Goal: Task Accomplishment & Management: Manage account settings

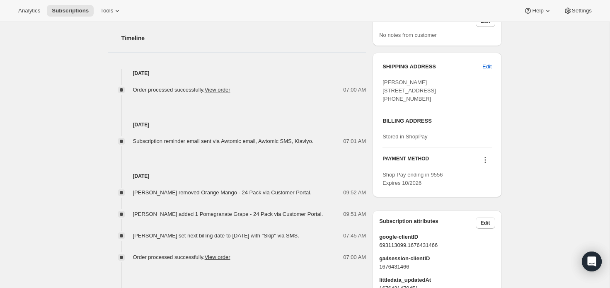
scroll to position [333, 0]
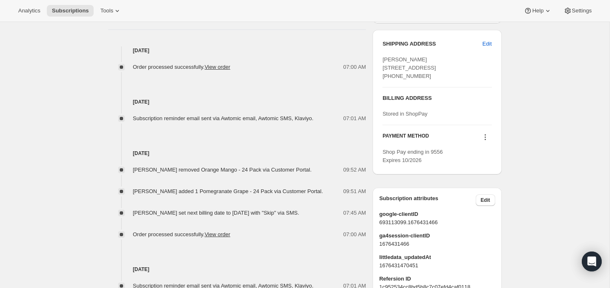
click at [294, 120] on span "Subscription reminder email sent via Awtomic email, Awtomic SMS, Klaviyo." at bounding box center [223, 118] width 181 height 6
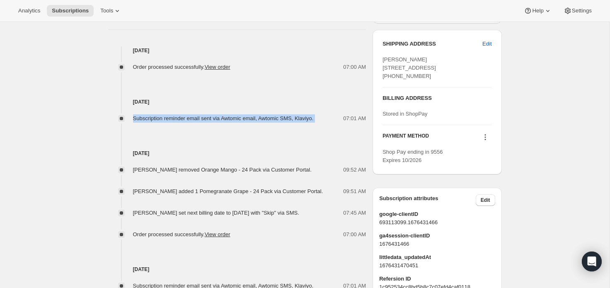
click at [294, 120] on span "Subscription reminder email sent via Awtomic email, Awtomic SMS, Klaviyo." at bounding box center [223, 118] width 181 height 6
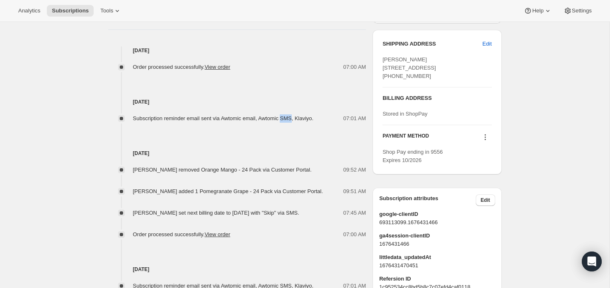
click at [294, 120] on span "Subscription reminder email sent via Awtomic email, Awtomic SMS, Klaviyo." at bounding box center [223, 118] width 181 height 6
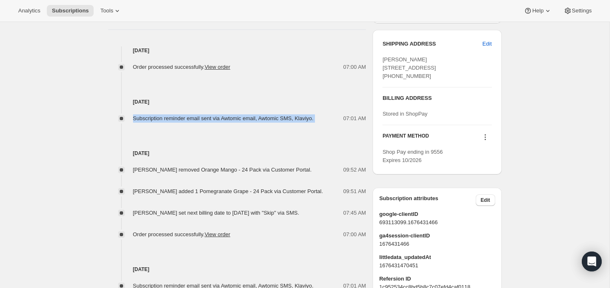
click at [294, 120] on span "Subscription reminder email sent via Awtomic email, Awtomic SMS, Klaviyo." at bounding box center [223, 118] width 181 height 6
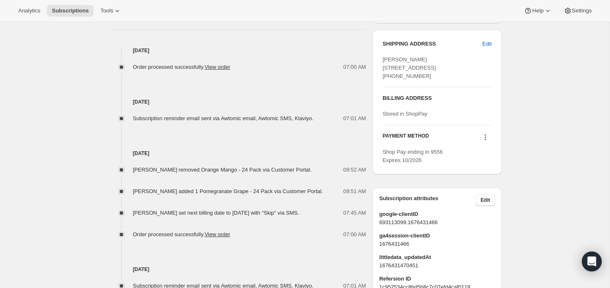
click at [268, 120] on span "Subscription reminder email sent via Awtomic email, Awtomic SMS, Klaviyo." at bounding box center [223, 118] width 181 height 6
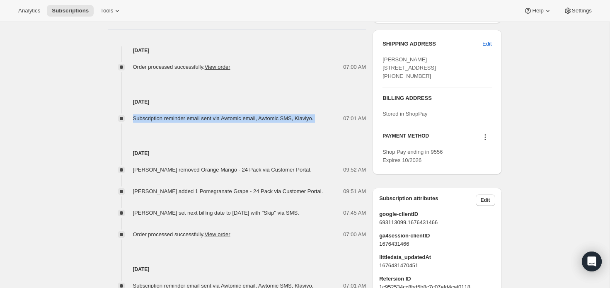
click at [268, 120] on span "Subscription reminder email sent via Awtomic email, Awtomic SMS, Klaviyo." at bounding box center [223, 118] width 181 height 6
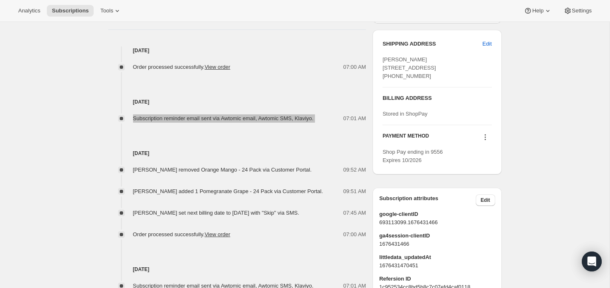
drag, startPoint x: 268, startPoint y: 120, endPoint x: 266, endPoint y: 108, distance: 12.0
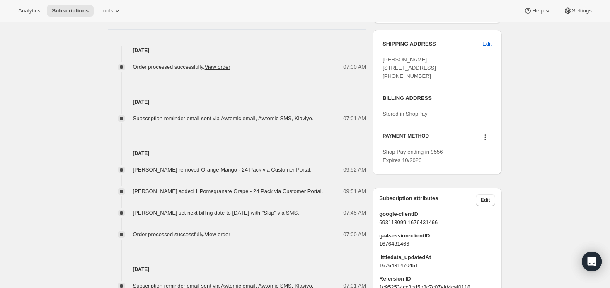
click at [117, 94] on div "[DATE] Subscription reminder email sent via Awtomic email, Awtomic SMS, Klaviyo…" at bounding box center [237, 96] width 258 height 51
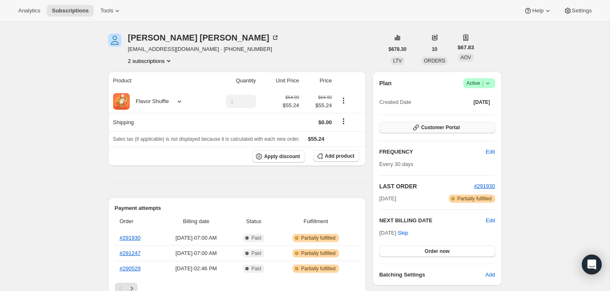
scroll to position [26, 0]
click at [406, 131] on button "Customer Portal" at bounding box center [437, 128] width 116 height 12
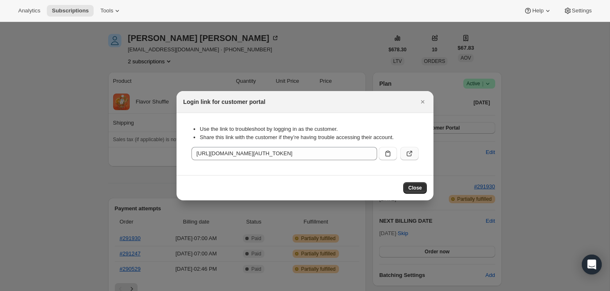
click at [409, 155] on icon ":rc1:" at bounding box center [409, 154] width 8 height 8
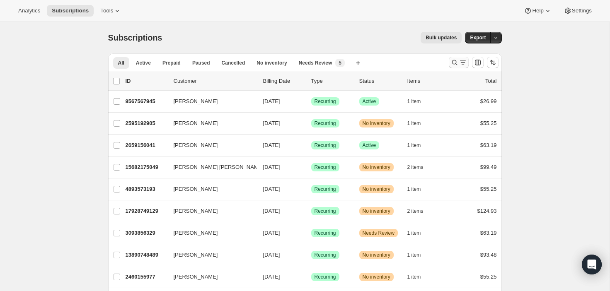
click at [460, 60] on icon "Search and filter results" at bounding box center [463, 62] width 8 height 8
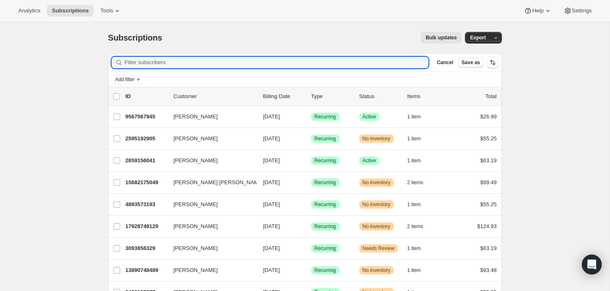
paste input "Blvdben48@yahoo.com"
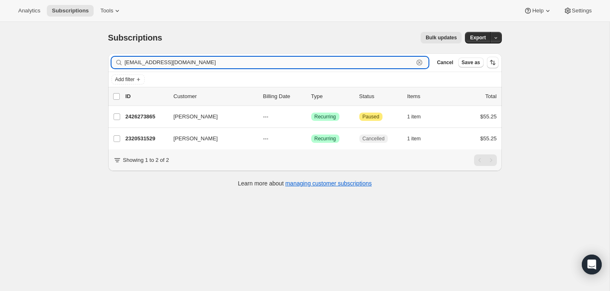
click at [179, 63] on input "Blvdben48@yahoo.com" at bounding box center [269, 63] width 289 height 12
paste input "Marvie4884"
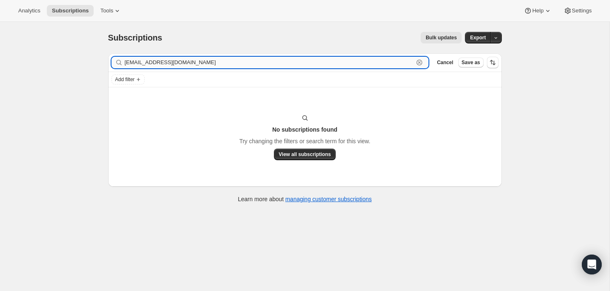
click at [181, 63] on input "Marvie4884@yahoo.com" at bounding box center [269, 63] width 289 height 12
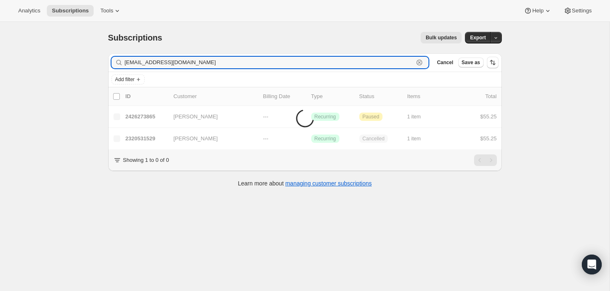
type input "Blvdben48@yahoo.com"
click at [204, 43] on div "Bulk updates" at bounding box center [317, 38] width 290 height 12
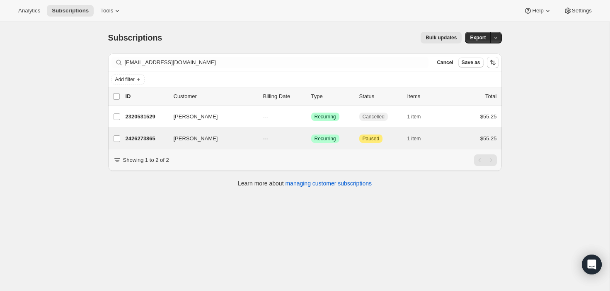
click at [365, 145] on div "Martha Benedict 2426273865 Martha Benedict --- Success Recurring Attention Paus…" at bounding box center [305, 139] width 394 height 22
click at [422, 133] on button "1 item" at bounding box center [418, 139] width 23 height 12
click at [422, 139] on icon "button" at bounding box center [425, 139] width 8 height 8
click at [243, 135] on icon "button" at bounding box center [242, 139] width 8 height 8
click at [243, 140] on icon "button" at bounding box center [242, 139] width 8 height 8
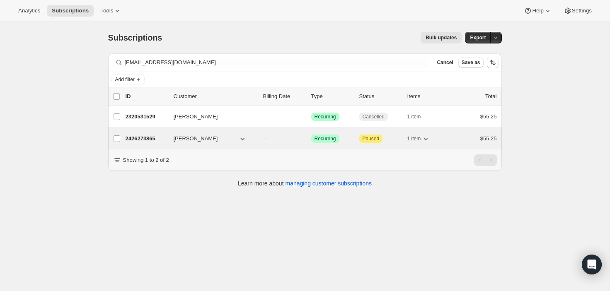
click at [241, 135] on icon "button" at bounding box center [242, 139] width 8 height 8
click at [243, 140] on icon "button" at bounding box center [242, 139] width 4 height 2
click at [196, 136] on span "Martha Benedict" at bounding box center [196, 139] width 44 height 8
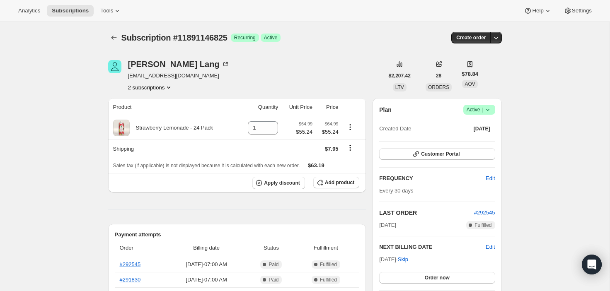
click at [493, 105] on div "Success Active |" at bounding box center [479, 110] width 32 height 10
click at [471, 144] on span "Cancel subscription" at bounding box center [476, 140] width 47 height 8
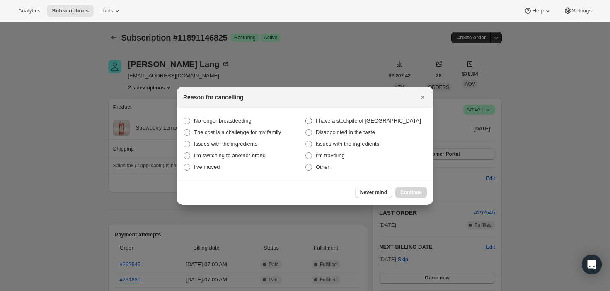
click at [343, 121] on span "I have a stockpile of Greater Than" at bounding box center [368, 121] width 105 height 6
click at [306, 118] on Than "I have a stockpile of Greater Than" at bounding box center [305, 118] width 0 height 0
radio Than "true"
click at [404, 189] on span "Continue" at bounding box center [411, 192] width 22 height 7
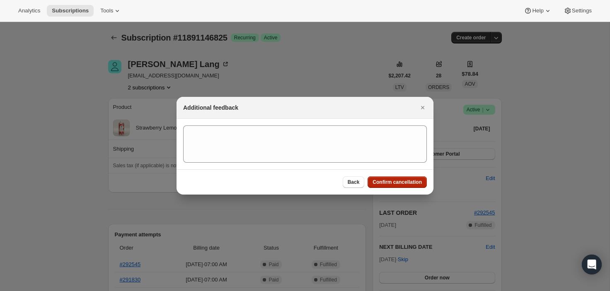
click at [377, 177] on button "Confirm cancellation" at bounding box center [397, 183] width 59 height 12
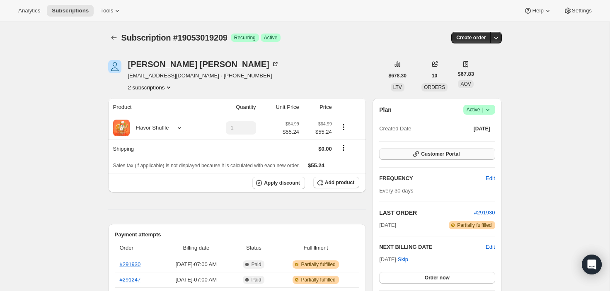
click at [436, 158] on button "Customer Portal" at bounding box center [437, 154] width 116 height 12
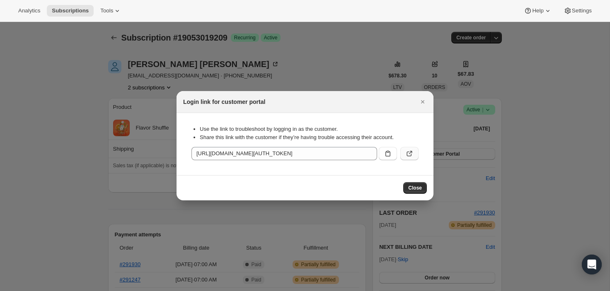
click at [407, 152] on icon ":rc1:" at bounding box center [409, 154] width 8 height 8
click at [501, 127] on div at bounding box center [305, 145] width 610 height 291
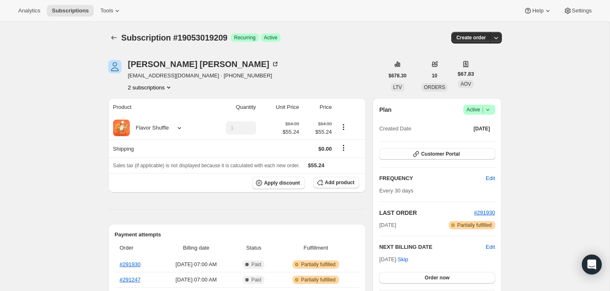
click at [167, 73] on span "sasha_mendoza19@yahoo.com · +13234530026" at bounding box center [203, 76] width 151 height 8
click at [197, 76] on span "sasha_mendoza19@yahoo.com · +13234530026" at bounding box center [203, 76] width 151 height 8
drag, startPoint x: 208, startPoint y: 76, endPoint x: 127, endPoint y: 76, distance: 80.8
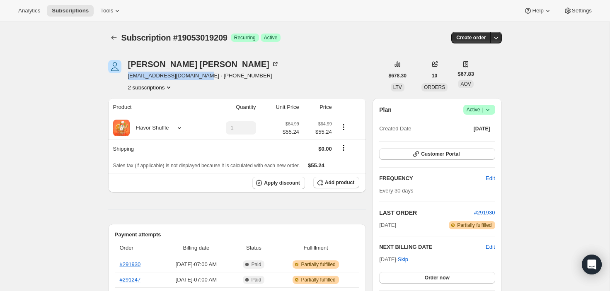
click at [127, 76] on div "Sasha Gonzalez sasha_mendoza19@yahoo.com · +13234530026 2 subscriptions" at bounding box center [246, 75] width 276 height 31
copy span "sasha_mendoza19@yahoo.com"
